Goal: Task Accomplishment & Management: Manage account settings

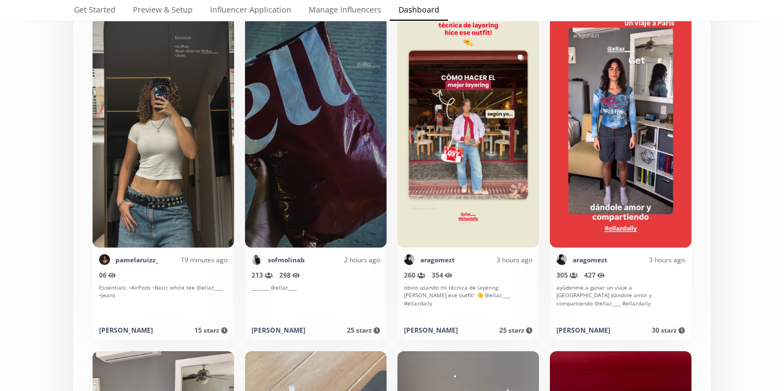
scroll to position [318, 0]
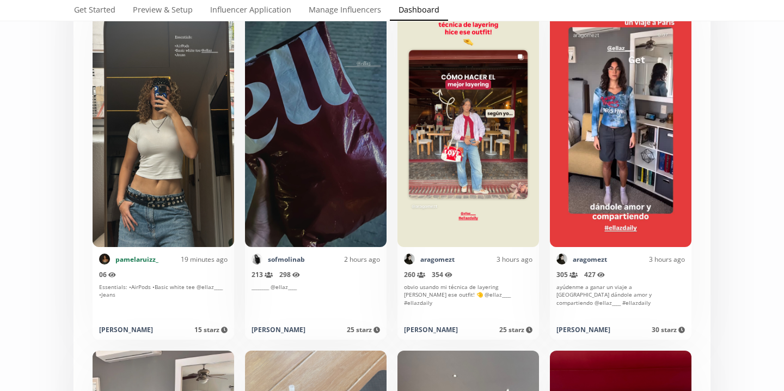
click at [148, 260] on link "pamelaruizz_" at bounding box center [136, 258] width 43 height 9
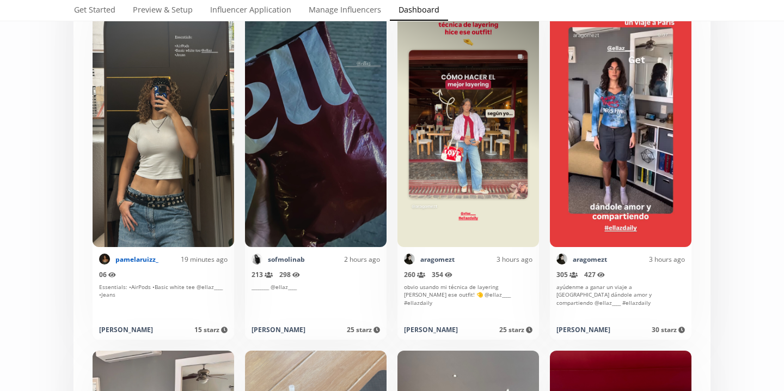
scroll to position [223, 0]
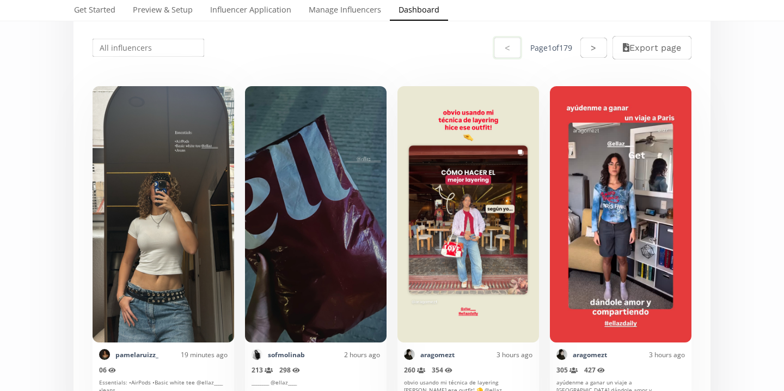
click at [123, 52] on input "text" at bounding box center [148, 47] width 115 height 21
click at [131, 68] on div "Julieta Cejin" at bounding box center [148, 69] width 111 height 20
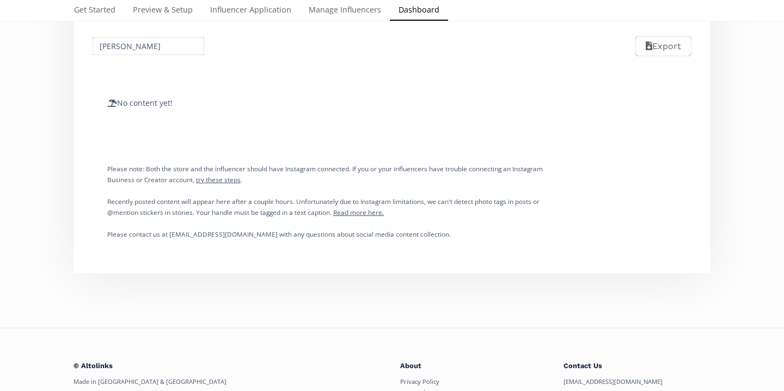
click at [135, 48] on input "Julieta Cejin" at bounding box center [148, 45] width 115 height 21
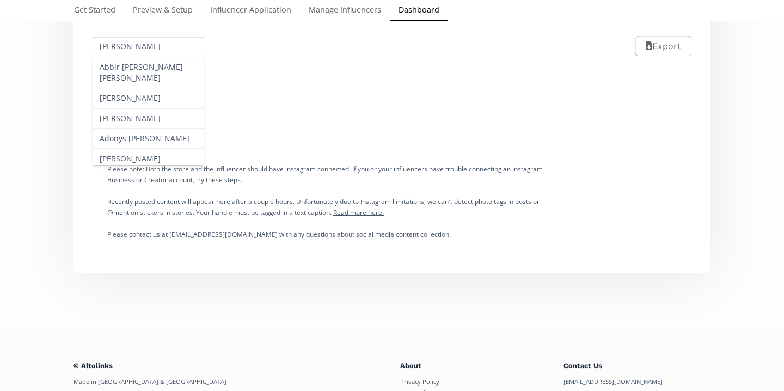
click at [135, 48] on input "Julieta Cejin" at bounding box center [148, 45] width 115 height 21
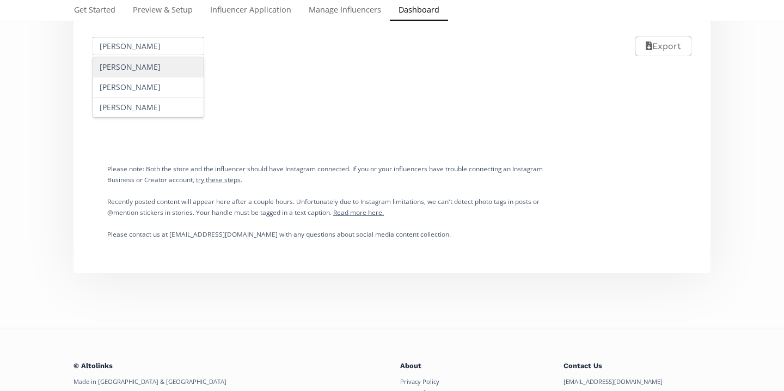
click at [120, 49] on input "soto" at bounding box center [148, 45] width 115 height 21
click at [132, 52] on input "soto" at bounding box center [148, 45] width 115 height 21
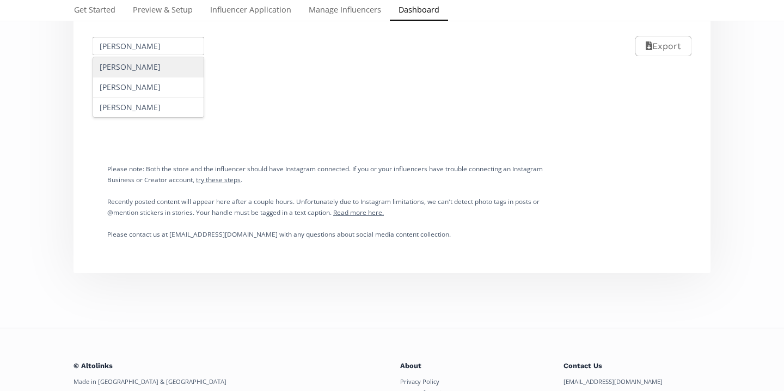
click at [132, 52] on input "soto" at bounding box center [148, 45] width 115 height 21
paste input "9982750400"
click at [126, 48] on input "9982750400" at bounding box center [148, 45] width 115 height 21
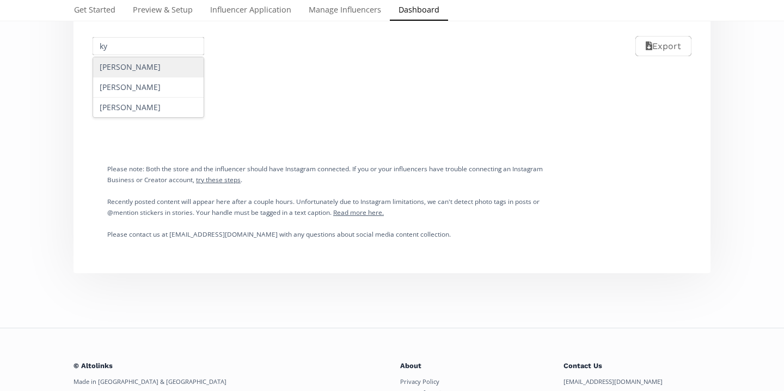
click at [160, 71] on div "Kyomi Cravioto Komori" at bounding box center [148, 67] width 111 height 20
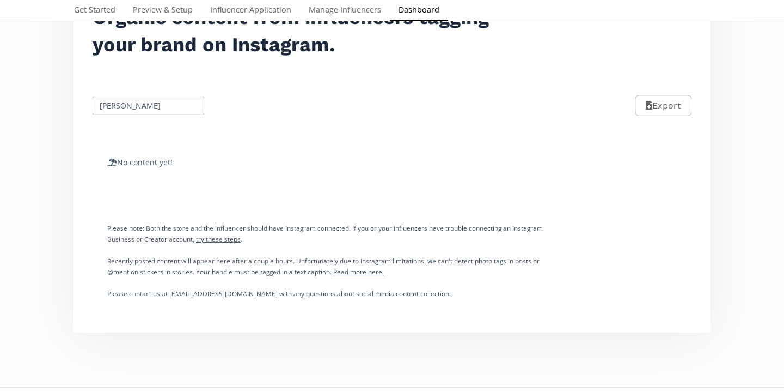
scroll to position [122, 0]
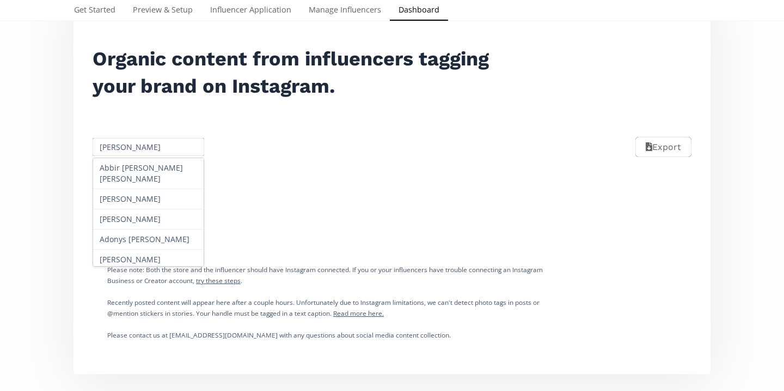
click at [115, 151] on input "Kyomi Cravioto Komori" at bounding box center [148, 146] width 115 height 21
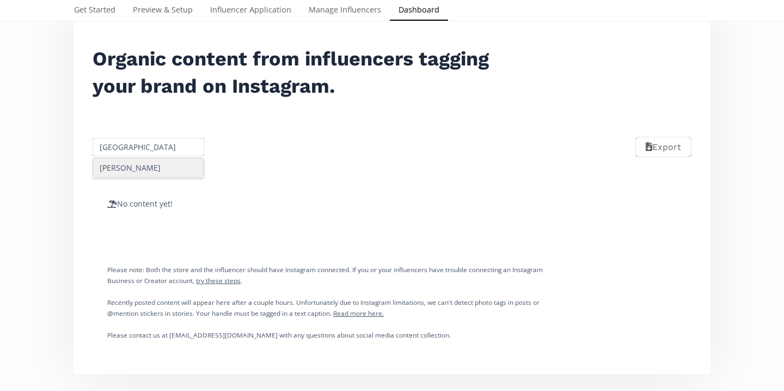
click at [123, 170] on div "Kenia Gomez" at bounding box center [148, 168] width 111 height 20
type input "Kenia Gomez"
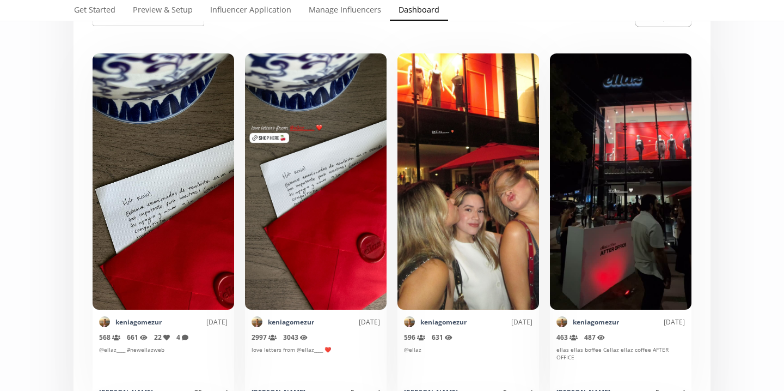
scroll to position [0, 0]
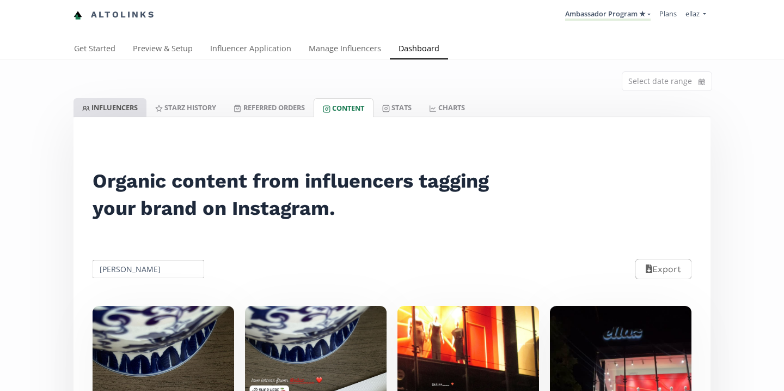
click at [107, 102] on link "INFLUENCERS" at bounding box center [110, 107] width 73 height 19
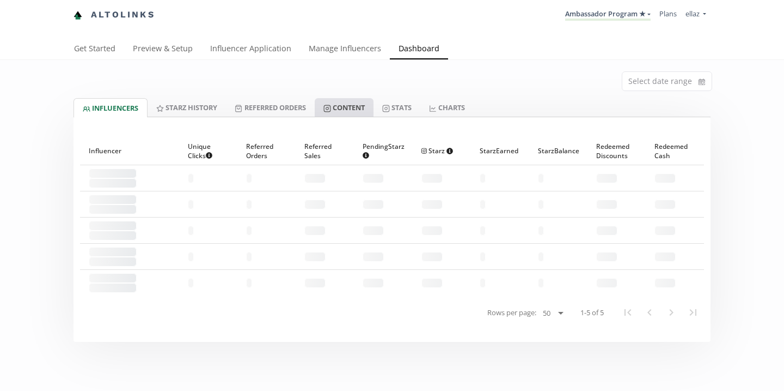
click at [346, 111] on link "Content" at bounding box center [344, 107] width 59 height 19
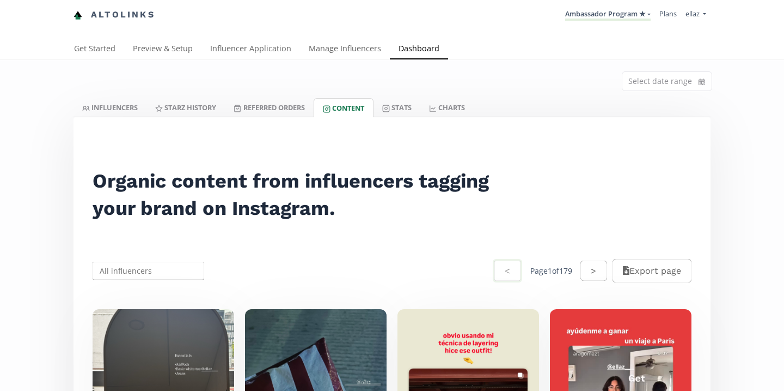
click at [157, 270] on input "text" at bounding box center [148, 270] width 115 height 21
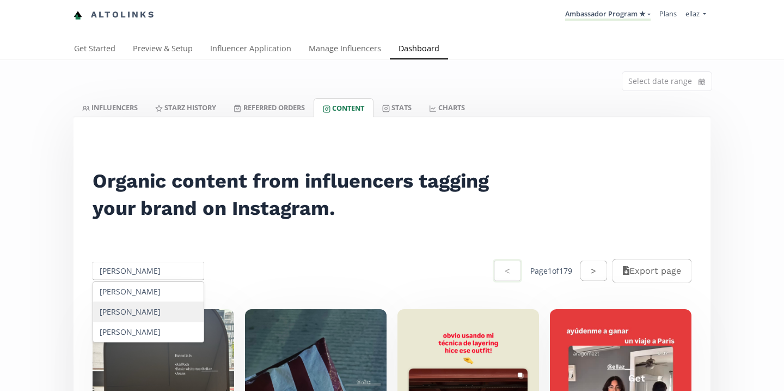
click at [168, 306] on div "[PERSON_NAME]" at bounding box center [148, 312] width 111 height 20
type input "[PERSON_NAME]"
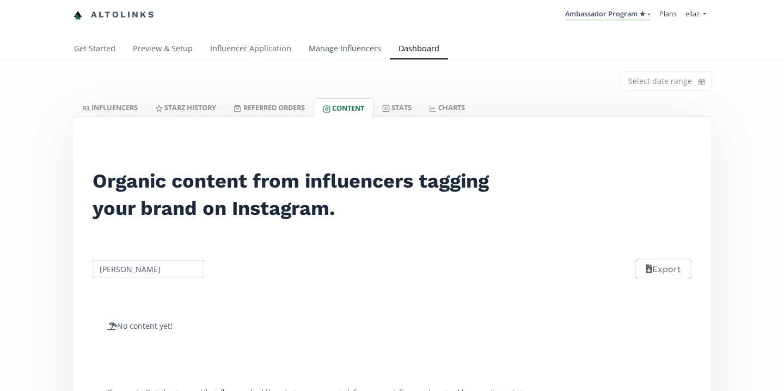
click at [379, 55] on link "Manage Influencers" at bounding box center [345, 50] width 90 height 22
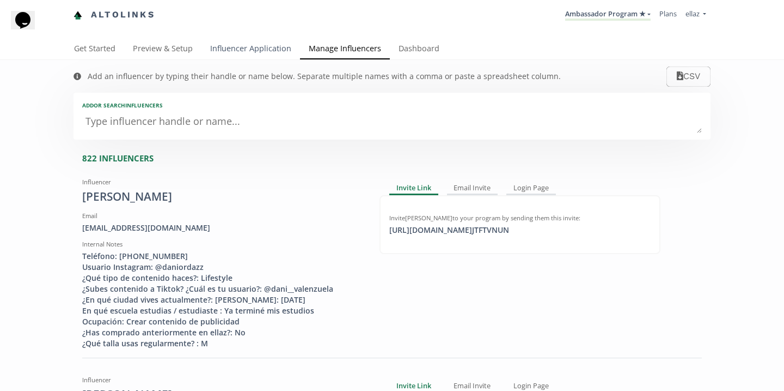
click at [242, 49] on link "Influencer Application" at bounding box center [251, 50] width 99 height 22
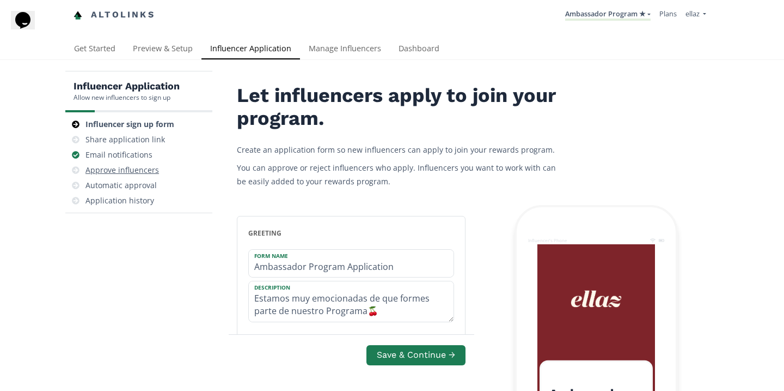
click at [151, 165] on div "Approve influencers" at bounding box center [123, 170] width 74 height 11
